Goal: Task Accomplishment & Management: Use online tool/utility

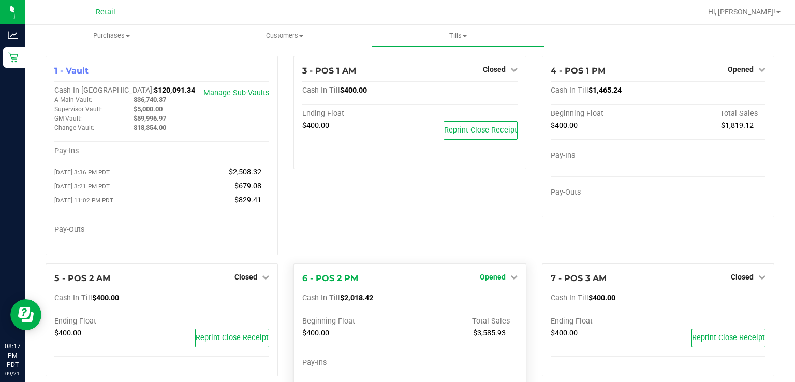
click at [498, 281] on span "Opened" at bounding box center [493, 277] width 26 height 8
click at [497, 300] on link "Close Till" at bounding box center [494, 298] width 28 height 8
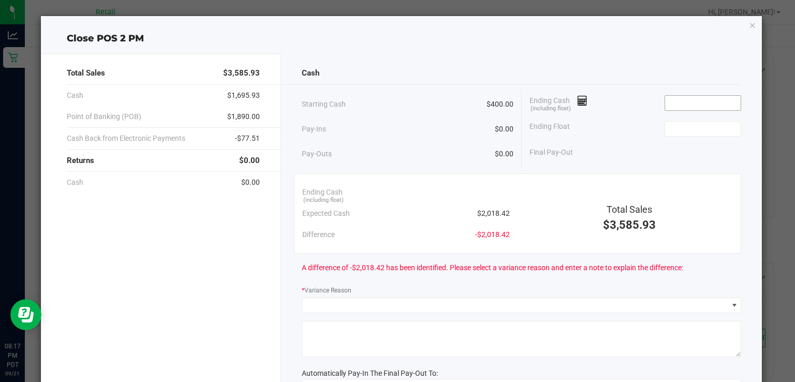
click at [700, 102] on input at bounding box center [703, 103] width 76 height 14
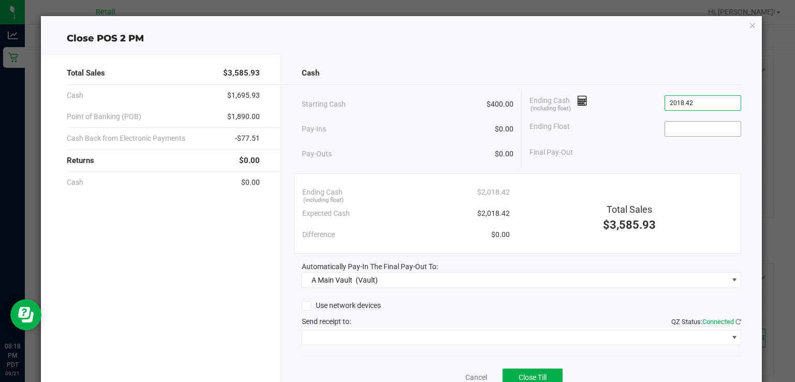
click at [687, 127] on input at bounding box center [703, 129] width 76 height 14
type input "$2,018.42"
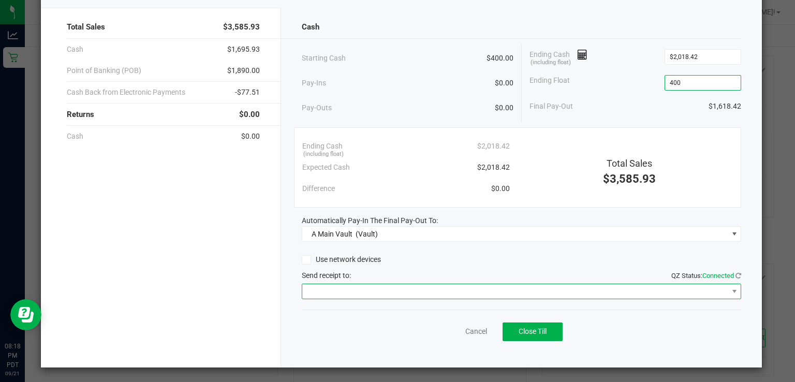
click at [339, 291] on span at bounding box center [514, 291] width 425 height 14
type input "$400.00"
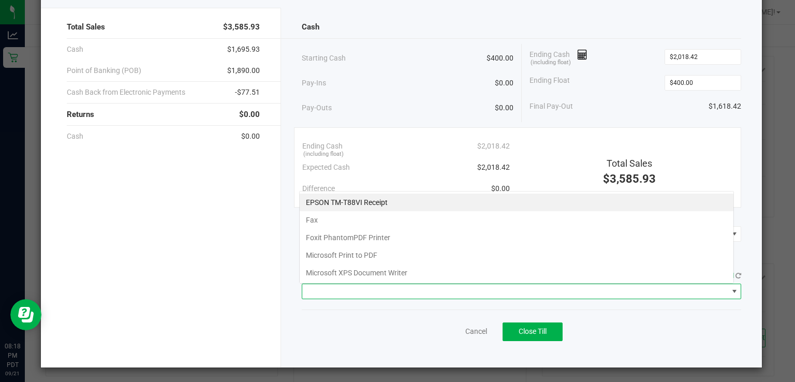
scroll to position [15, 435]
click at [347, 198] on Receipt "EPSON TM-T88VI Receipt" at bounding box center [517, 203] width 434 height 18
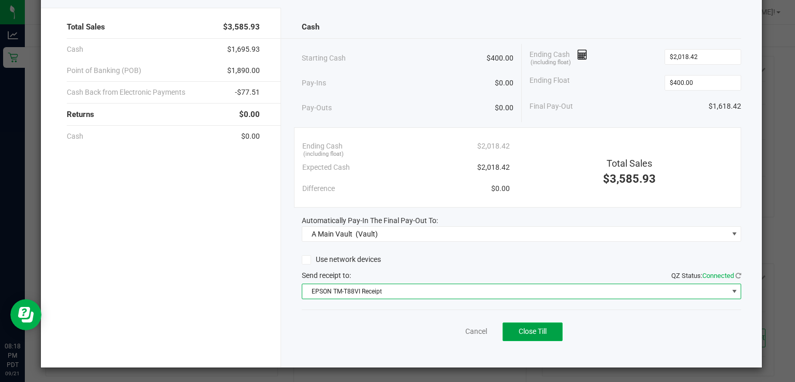
click at [530, 336] on button "Close Till" at bounding box center [533, 331] width 60 height 19
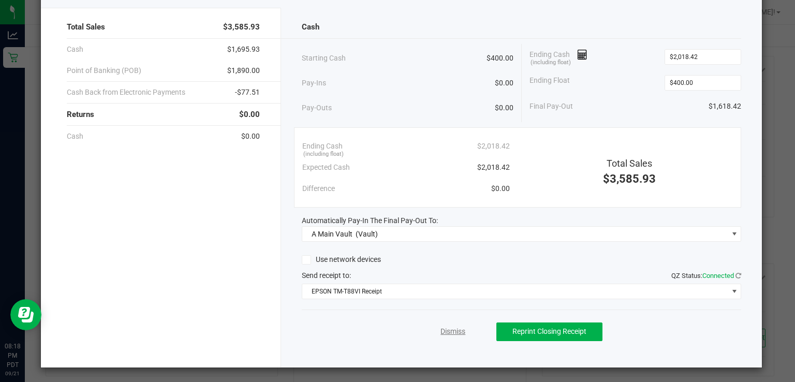
click at [446, 331] on link "Dismiss" at bounding box center [452, 331] width 25 height 11
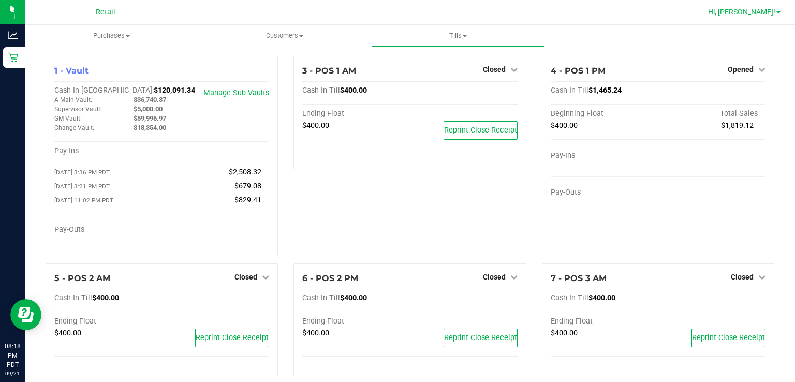
click at [776, 8] on link "Hi, [PERSON_NAME]!" at bounding box center [744, 12] width 81 height 11
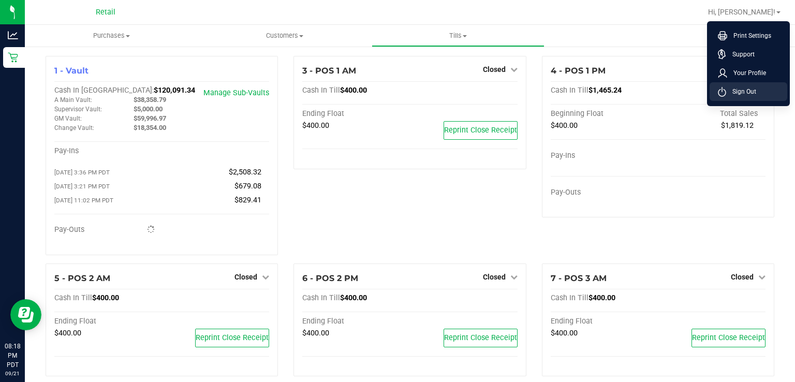
click at [735, 96] on span "Sign Out" at bounding box center [741, 91] width 30 height 10
